Goal: Task Accomplishment & Management: Manage account settings

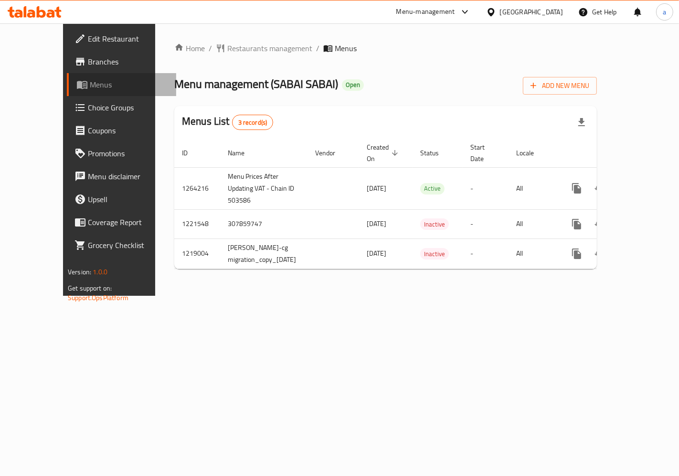
click at [90, 86] on span "Menus" at bounding box center [129, 84] width 79 height 11
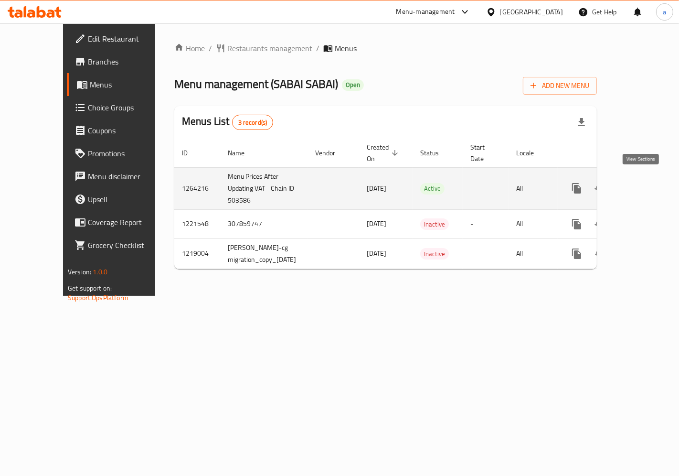
click at [640, 182] on icon "enhanced table" at bounding box center [645, 187] width 11 height 11
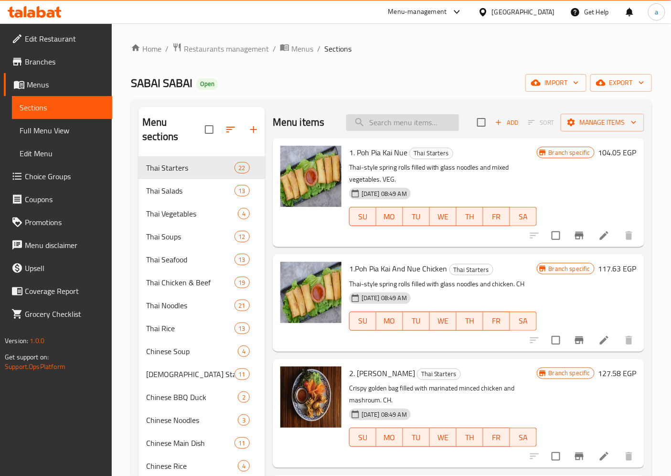
click at [422, 120] on input "search" at bounding box center [402, 122] width 113 height 17
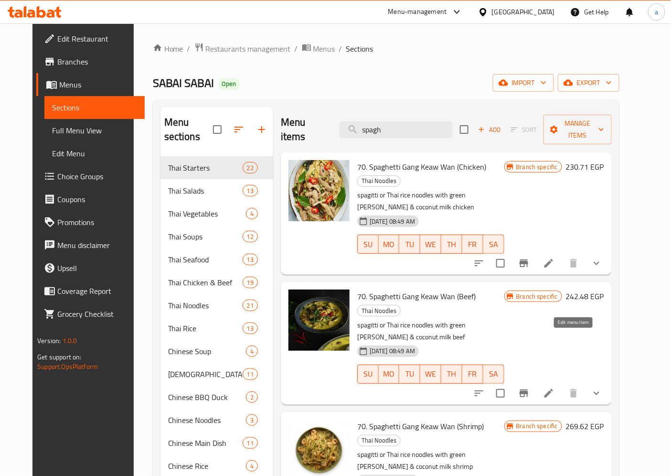
type input "spagh"
click at [555, 387] on icon at bounding box center [548, 392] width 11 height 11
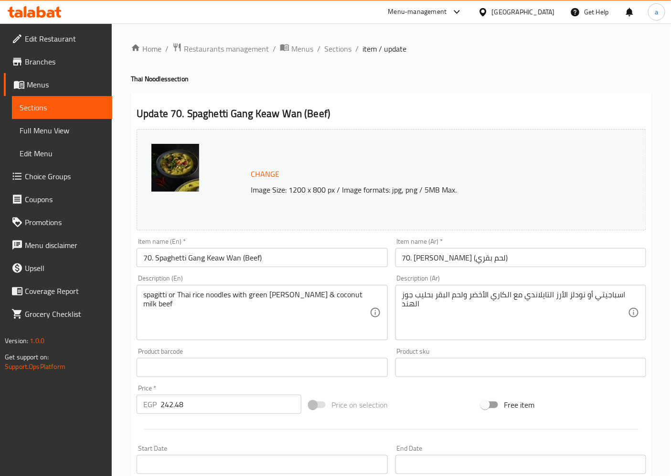
click at [41, 336] on span "1.0.0" at bounding box center [37, 340] width 15 height 12
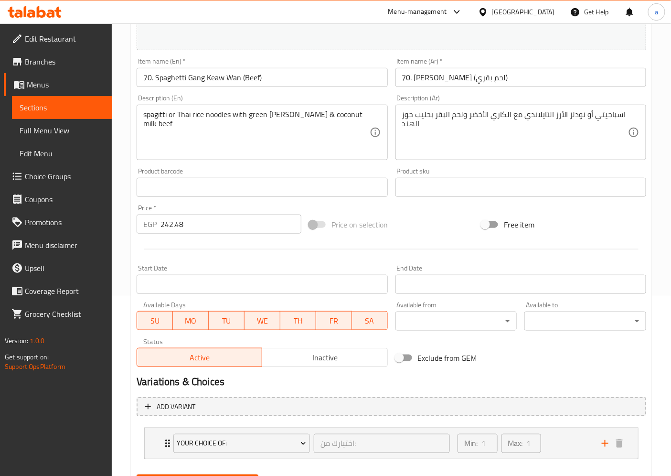
scroll to position [121, 0]
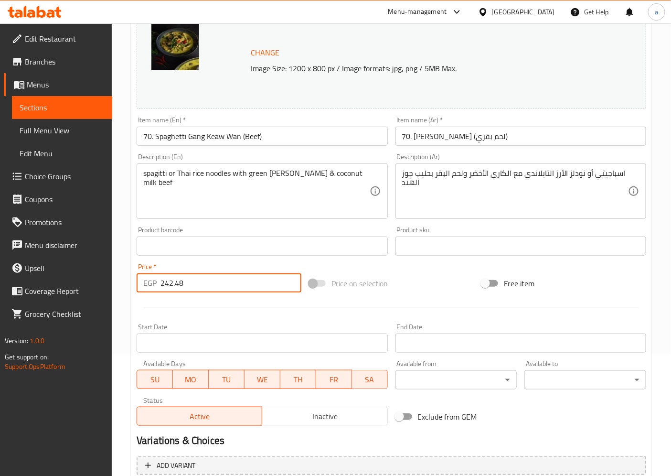
click at [215, 283] on input "242.48" at bounding box center [230, 282] width 141 height 19
click at [411, 271] on div "Price on selection" at bounding box center [391, 283] width 172 height 26
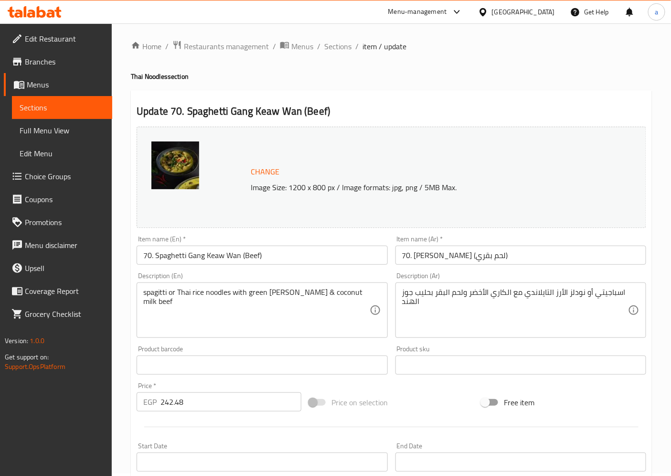
scroll to position [0, 0]
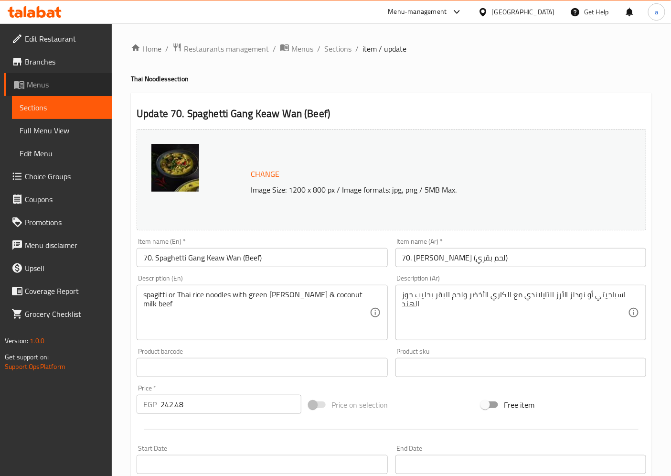
click at [44, 79] on span "Menus" at bounding box center [66, 84] width 78 height 11
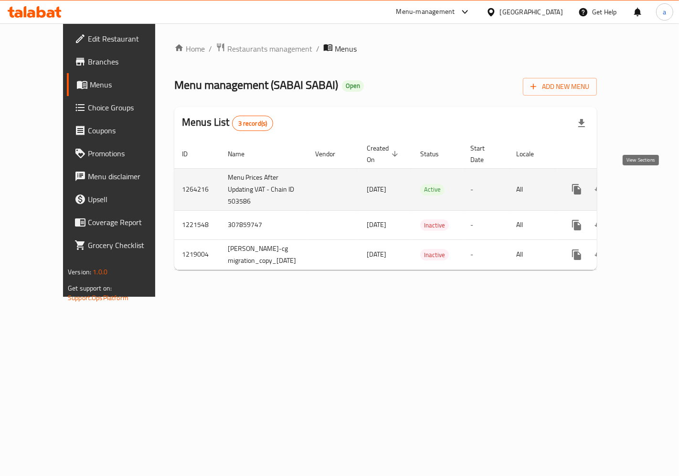
click at [640, 184] on icon "enhanced table" at bounding box center [645, 188] width 11 height 11
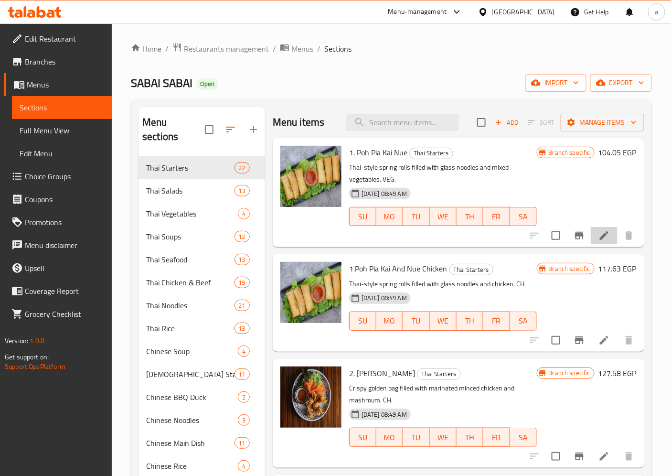
click at [604, 231] on li at bounding box center [604, 235] width 27 height 17
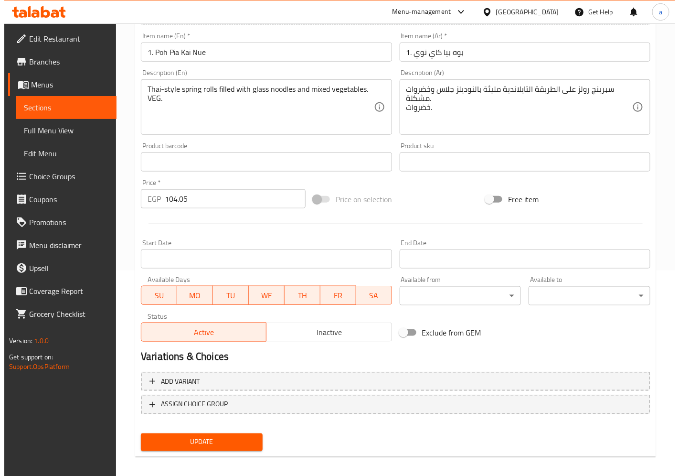
scroll to position [211, 0]
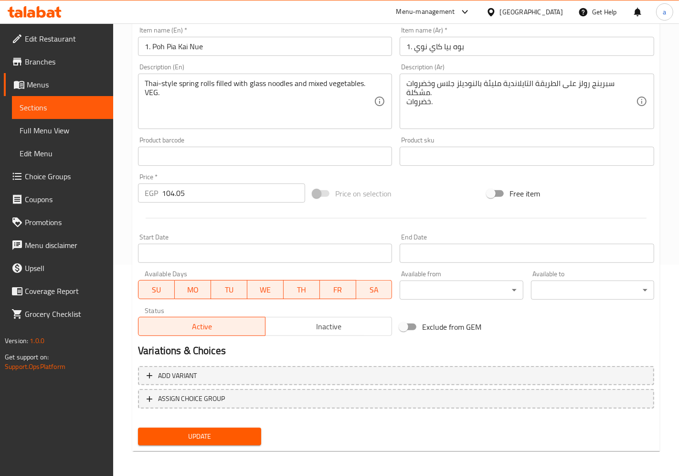
click at [615, 265] on body "​ Menu-management [GEOGRAPHIC_DATA] Get Help a Edit Restaurant Branches Menus S…" at bounding box center [339, 38] width 679 height 452
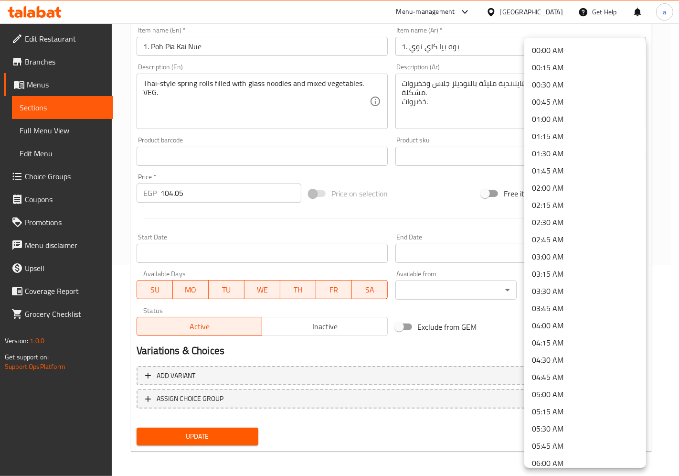
click at [497, 341] on div at bounding box center [339, 238] width 679 height 476
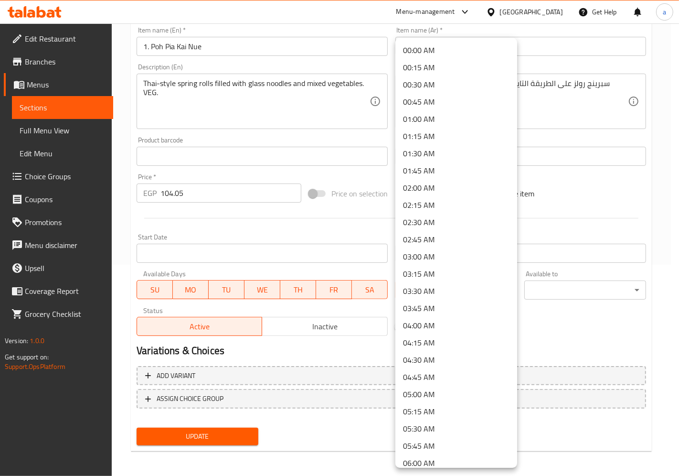
click at [494, 265] on body "​ Menu-management [GEOGRAPHIC_DATA] Get Help a Edit Restaurant Branches Menus S…" at bounding box center [339, 38] width 679 height 452
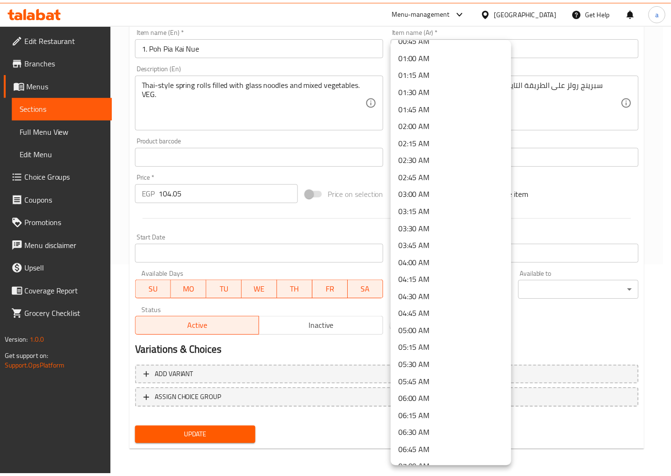
scroll to position [159, 0]
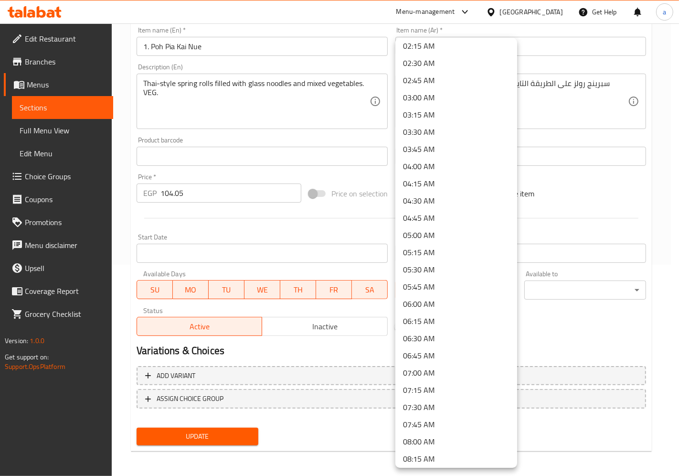
click at [567, 314] on div at bounding box center [339, 238] width 679 height 476
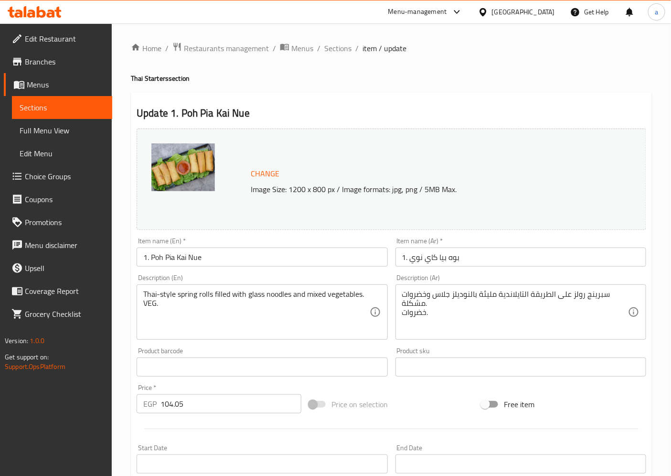
scroll to position [0, 0]
click at [199, 48] on span "Restaurants management" at bounding box center [226, 48] width 85 height 11
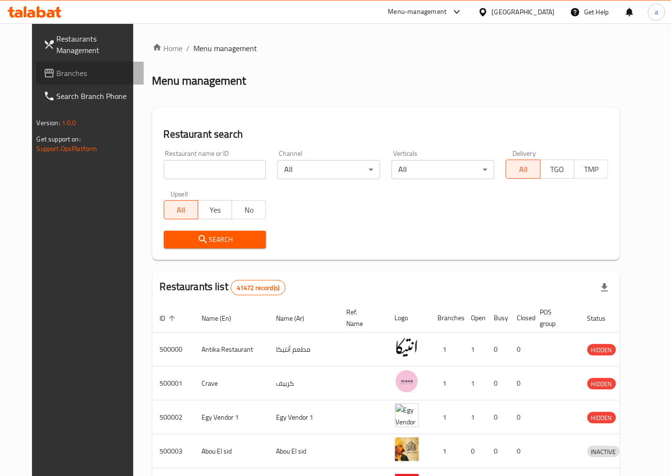
click at [57, 76] on span "Branches" at bounding box center [97, 72] width 80 height 11
